Goal: Find specific page/section: Find specific page/section

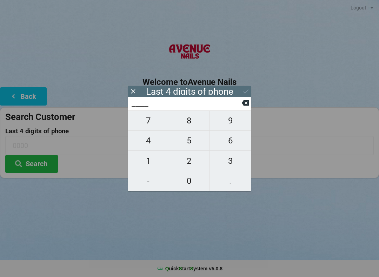
click at [153, 141] on span "4" at bounding box center [148, 140] width 41 height 15
type input "4___"
click at [184, 179] on span "0" at bounding box center [189, 181] width 41 height 15
type input "40__"
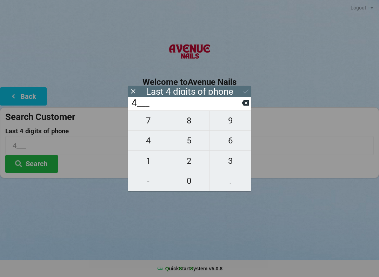
type input "40__"
click at [161, 128] on span "7" at bounding box center [148, 120] width 41 height 15
type input "407_"
click at [195, 162] on span "2" at bounding box center [189, 161] width 41 height 15
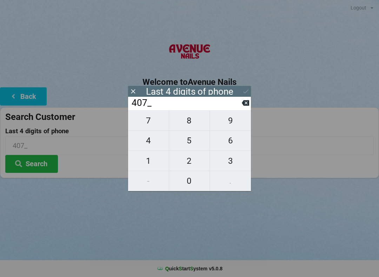
type input "4072"
click at [161, 145] on div "7 8 9 4 5 6 1 2 3 - 0 ." at bounding box center [189, 151] width 123 height 81
click at [240, 104] on input "4072" at bounding box center [186, 103] width 111 height 11
click at [241, 106] on input "4072" at bounding box center [186, 103] width 111 height 11
click at [242, 106] on icon at bounding box center [245, 102] width 7 height 7
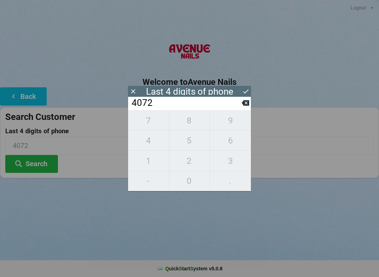
type input "407_"
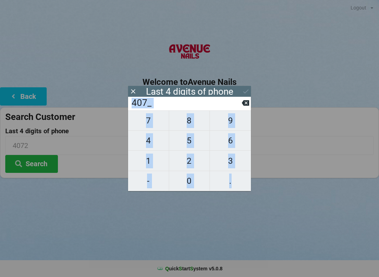
click at [133, 88] on icon at bounding box center [132, 91] width 7 height 7
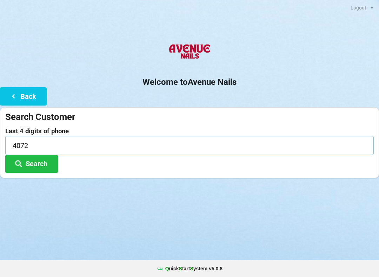
click at [58, 146] on input "4072" at bounding box center [189, 145] width 368 height 19
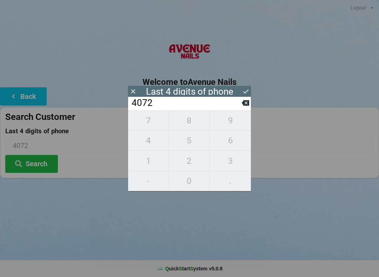
click at [242, 104] on icon at bounding box center [245, 102] width 7 height 7
click at [240, 103] on input "407_" at bounding box center [186, 103] width 111 height 11
click at [238, 105] on input "407_" at bounding box center [186, 103] width 111 height 11
click at [239, 104] on input "407_" at bounding box center [186, 103] width 111 height 11
click at [238, 106] on input "407_" at bounding box center [186, 103] width 111 height 11
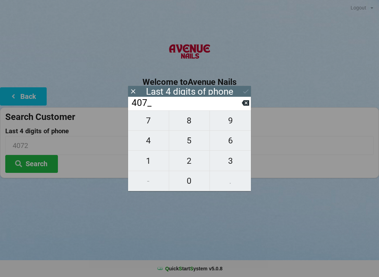
click at [245, 105] on icon at bounding box center [245, 103] width 7 height 6
click at [246, 106] on icon at bounding box center [245, 103] width 7 height 6
click at [245, 106] on icon at bounding box center [245, 102] width 7 height 7
type input "____"
click at [192, 127] on span "8" at bounding box center [189, 120] width 41 height 15
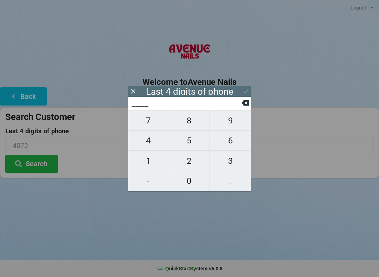
type input "8___"
click at [199, 144] on span "5" at bounding box center [189, 140] width 41 height 15
type input "85__"
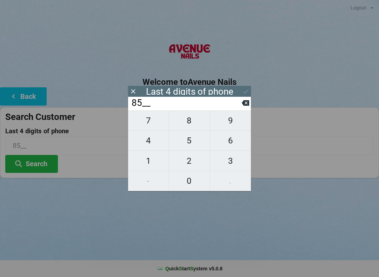
click at [232, 142] on span "6" at bounding box center [230, 140] width 41 height 15
type input "856_"
click at [191, 146] on span "5" at bounding box center [189, 140] width 41 height 15
type input "8565"
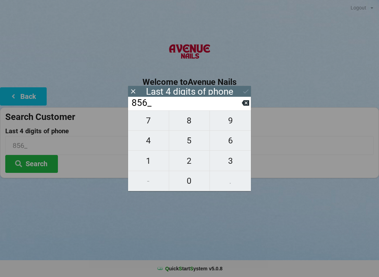
type input "8565"
click at [244, 87] on button at bounding box center [245, 91] width 7 height 9
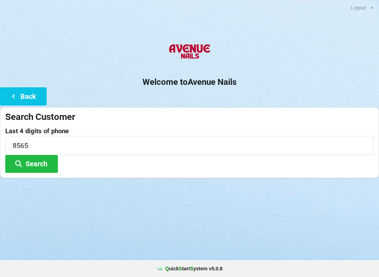
click at [40, 164] on button "Search" at bounding box center [31, 164] width 53 height 18
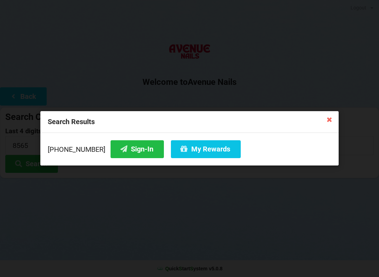
click at [129, 153] on button "Sign-In" at bounding box center [137, 149] width 53 height 18
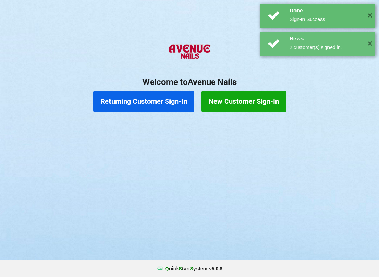
click at [355, 113] on div "Returning Customer Sign-In New Customer Sign-In" at bounding box center [189, 101] width 379 height 28
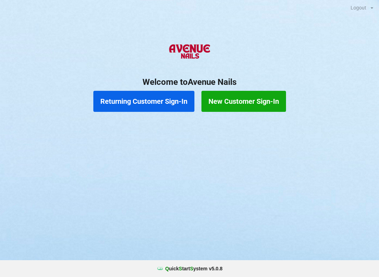
click at [242, 91] on button "New Customer Sign-In" at bounding box center [243, 101] width 85 height 21
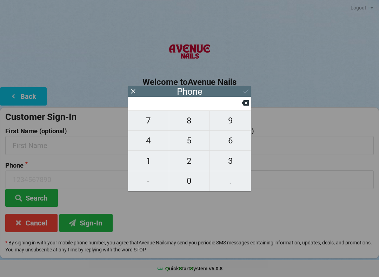
click at [151, 146] on span "4" at bounding box center [148, 140] width 41 height 15
type input "4"
click at [189, 175] on span "0" at bounding box center [189, 181] width 41 height 15
type input "40"
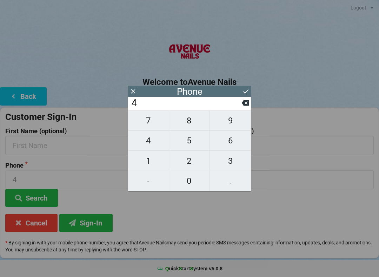
type input "40"
click at [141, 156] on span "1" at bounding box center [148, 161] width 41 height 15
type input "401"
click at [184, 180] on span "0" at bounding box center [189, 181] width 41 height 15
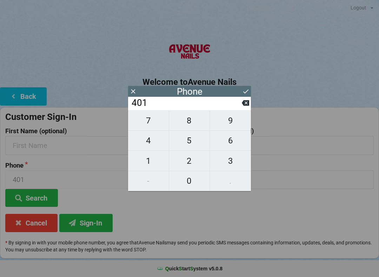
type input "4010"
click at [152, 134] on button "4" at bounding box center [148, 141] width 41 height 20
type input "40104"
